Goal: Find contact information: Obtain details needed to contact an individual or organization

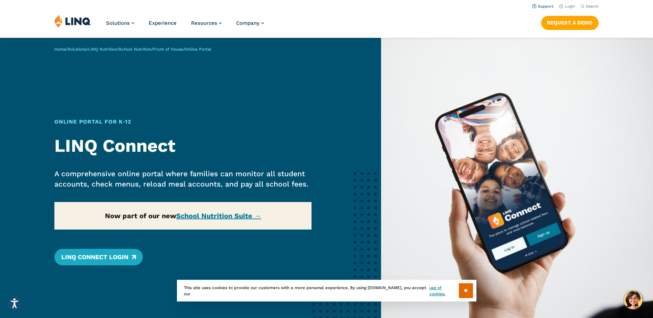
click at [548, 7] on link "Support" at bounding box center [542, 6] width 21 height 4
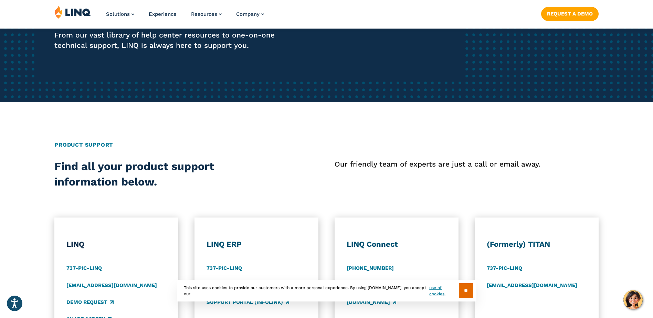
scroll to position [172, 0]
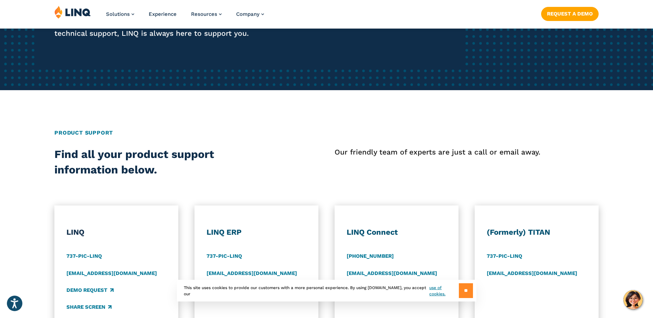
click at [468, 289] on input "**" at bounding box center [466, 290] width 14 height 15
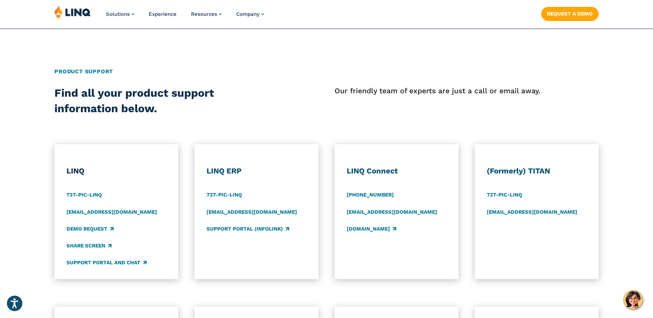
scroll to position [241, 0]
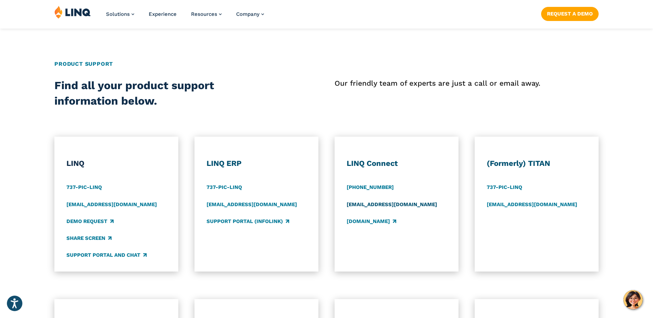
click at [403, 205] on link "support@linqconnect.com" at bounding box center [392, 205] width 91 height 8
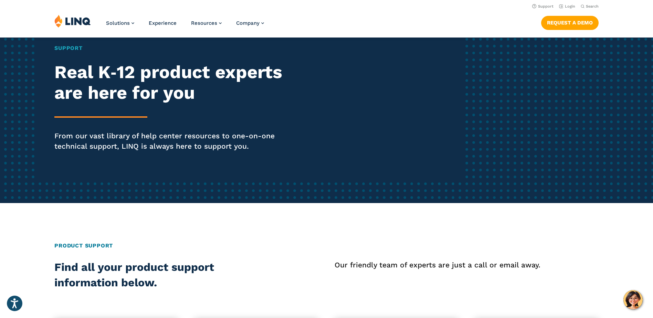
scroll to position [0, 0]
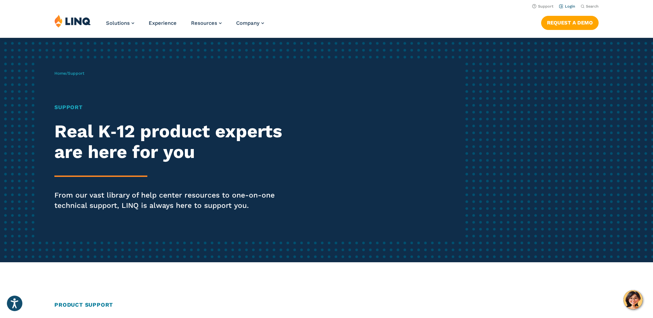
click at [565, 7] on link "Login" at bounding box center [567, 6] width 16 height 4
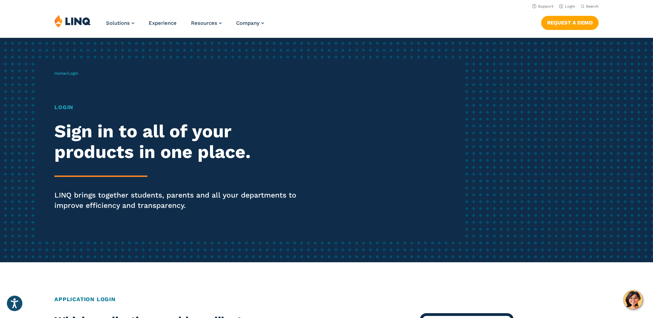
click at [75, 73] on span "Login" at bounding box center [73, 73] width 10 height 5
click at [571, 4] on link "Login" at bounding box center [567, 6] width 16 height 4
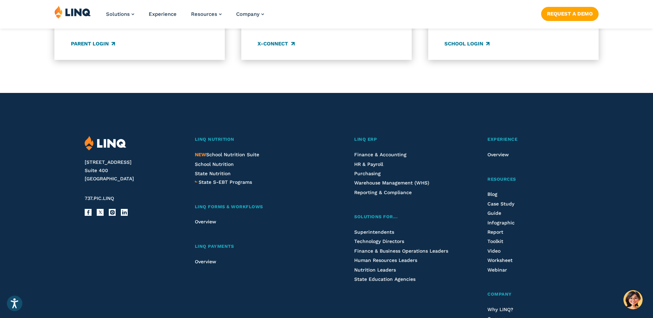
scroll to position [654, 0]
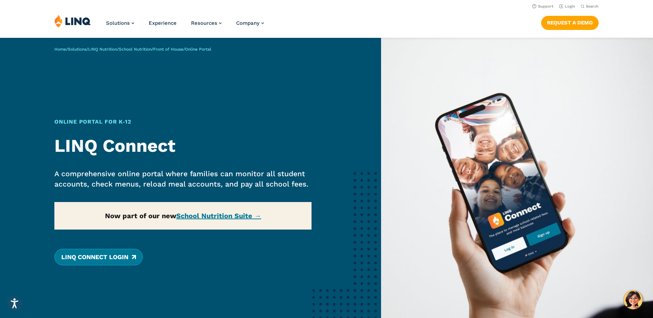
click at [115, 257] on link "LINQ Connect Login" at bounding box center [98, 257] width 88 height 17
